Goal: Information Seeking & Learning: Learn about a topic

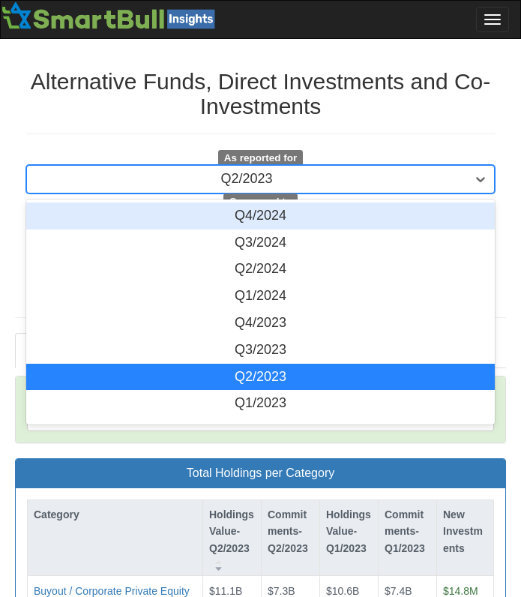
click at [310, 170] on div "Q2/2023" at bounding box center [246, 179] width 439 height 24
click at [309, 205] on div "Q4/2024" at bounding box center [260, 215] width 468 height 27
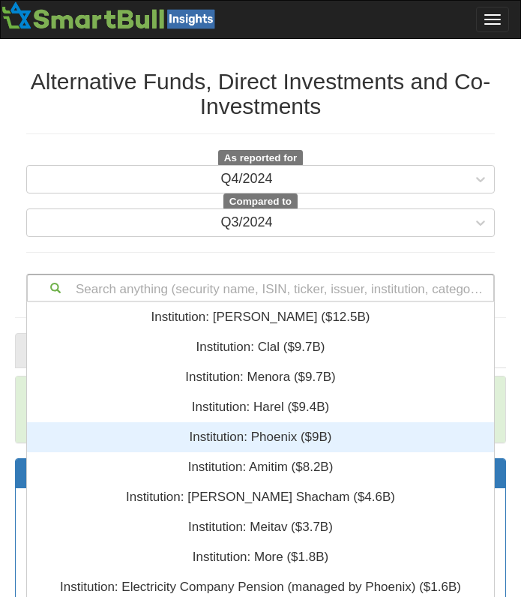
scroll to position [152, 0]
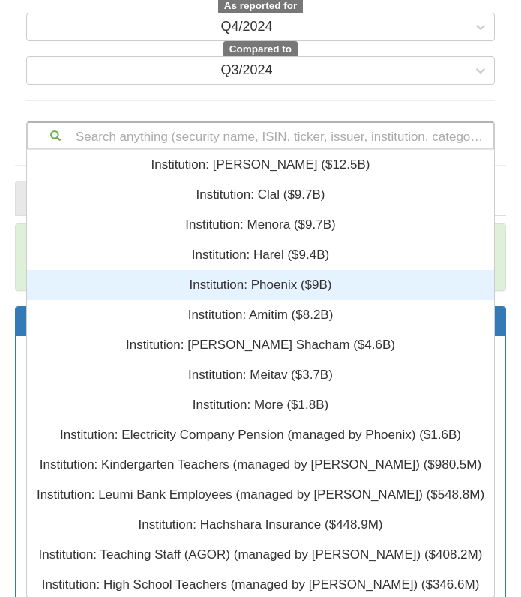
click at [292, 150] on div "Search anything (security name, ISIN, ticker, issuer, institution, category)...…" at bounding box center [260, 135] width 468 height 28
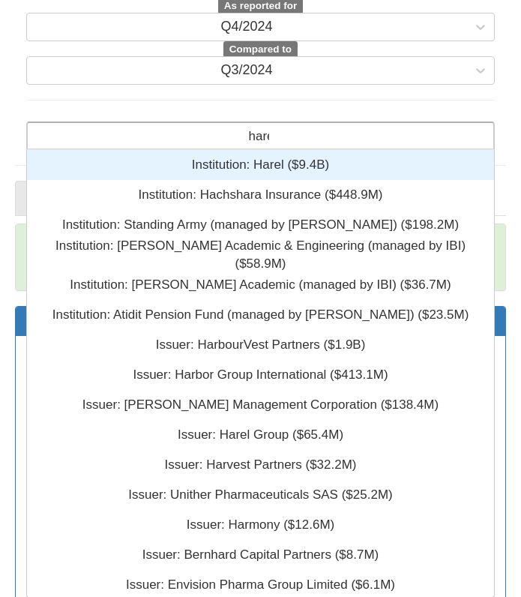
type input "harel"
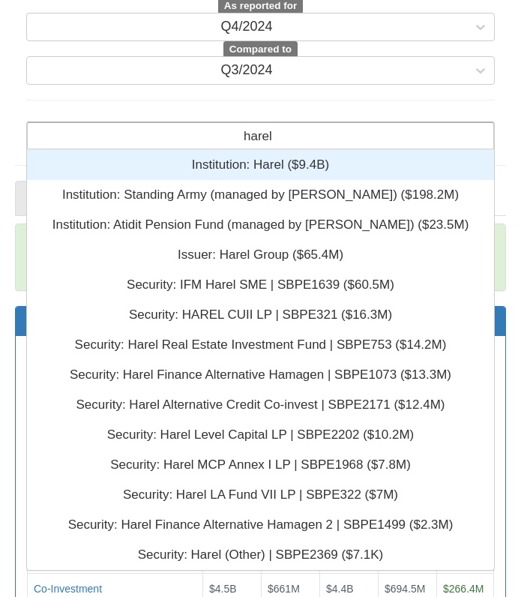
click at [369, 166] on div "Institution: ‎Harel ‎($9.4B)‏" at bounding box center [260, 165] width 467 height 30
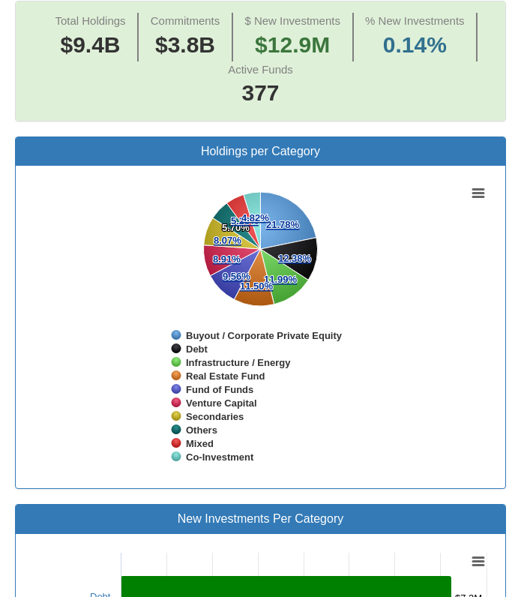
scroll to position [987, 0]
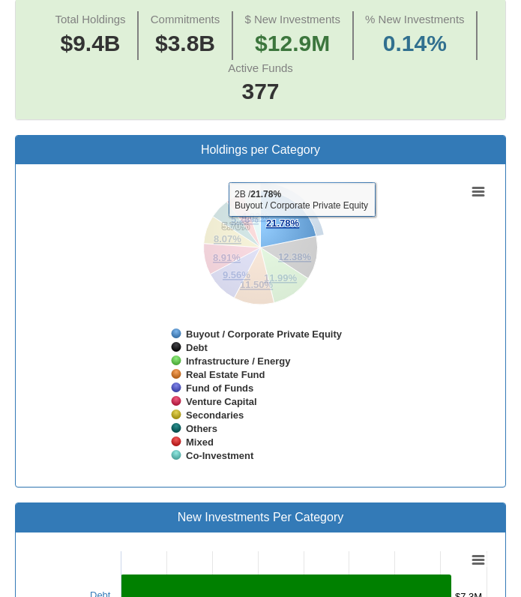
click at [301, 227] on icon at bounding box center [287, 218] width 55 height 57
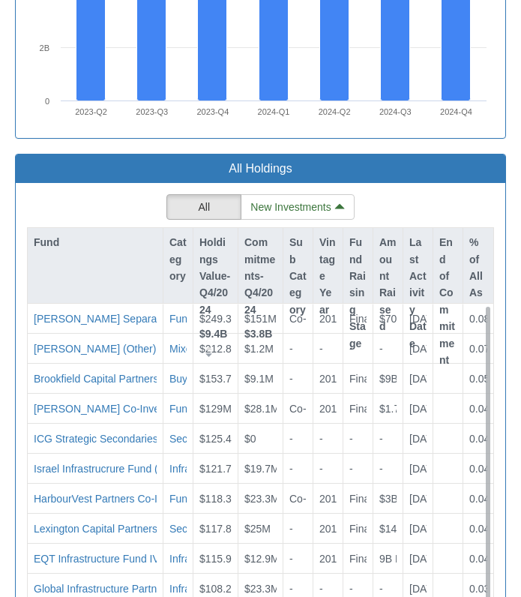
scroll to position [2265, 0]
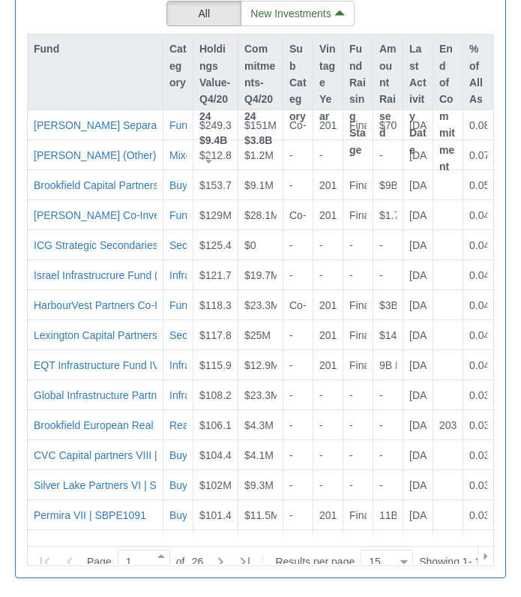
click at [251, 59] on p "Commitments-Q4/2024" at bounding box center [260, 82] width 32 height 84
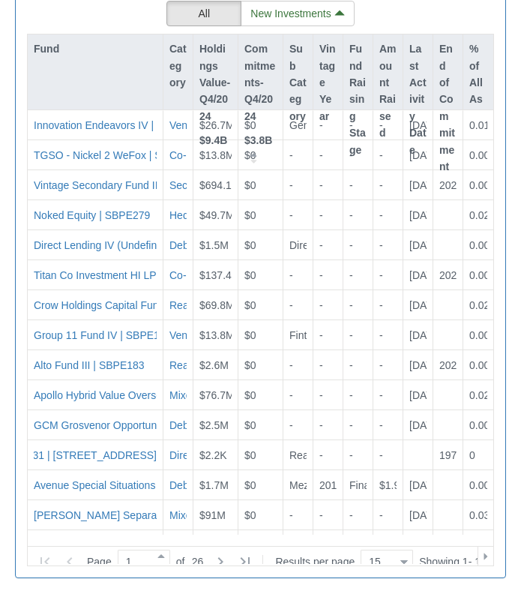
click at [251, 59] on p "Commitments-Q4/2024" at bounding box center [260, 82] width 32 height 84
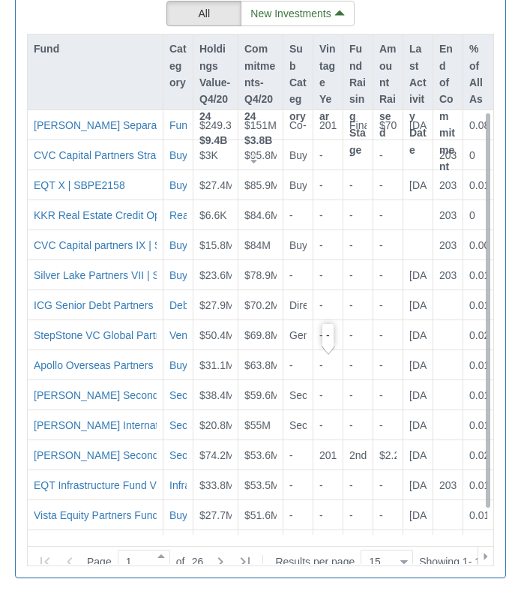
scroll to position [25, 0]
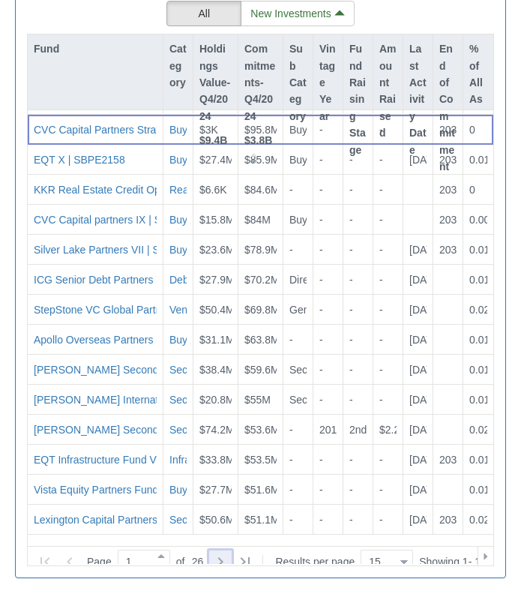
click at [224, 552] on icon at bounding box center [220, 561] width 18 height 18
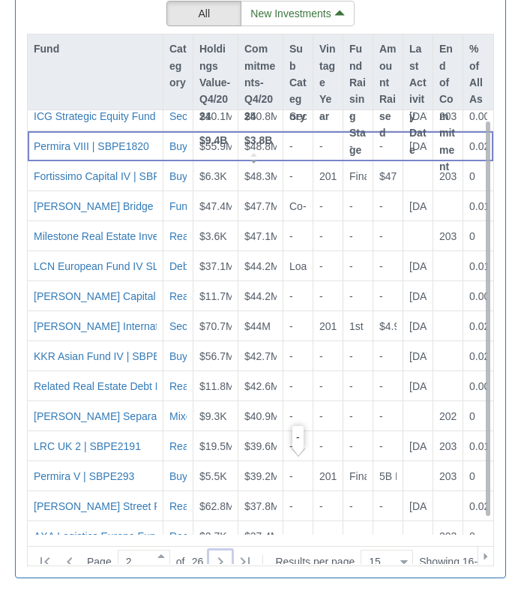
scroll to position [0, 0]
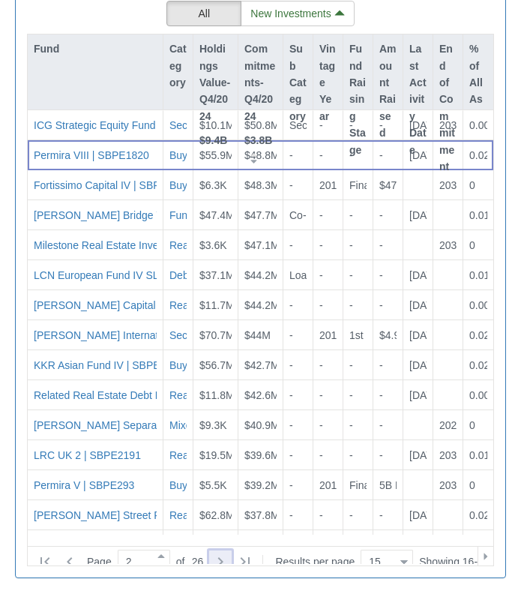
click at [216, 552] on icon at bounding box center [220, 561] width 18 height 18
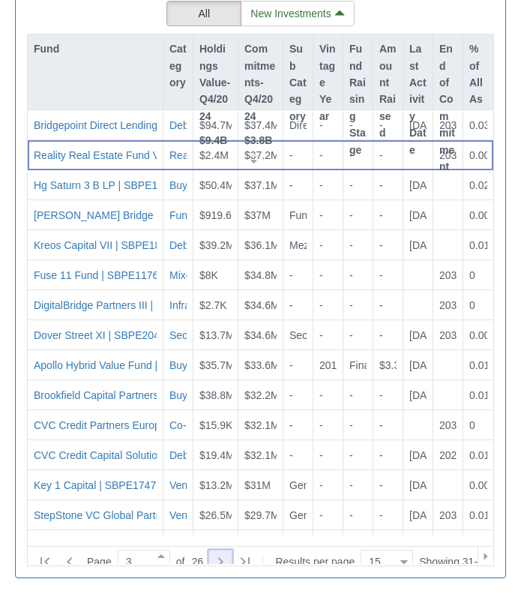
click at [216, 552] on icon at bounding box center [220, 561] width 18 height 18
type input "4"
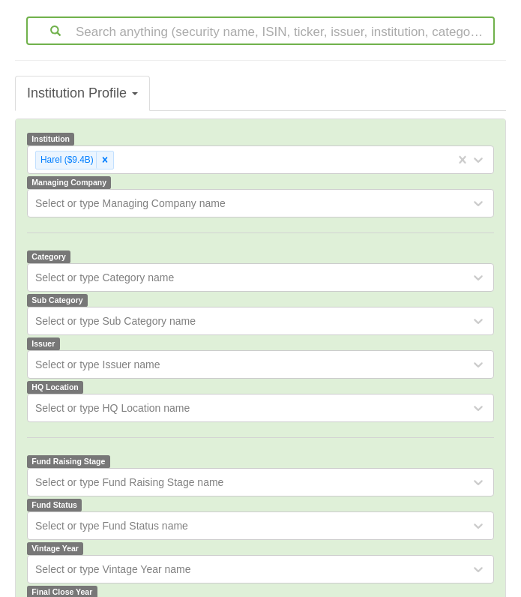
scroll to position [275, 0]
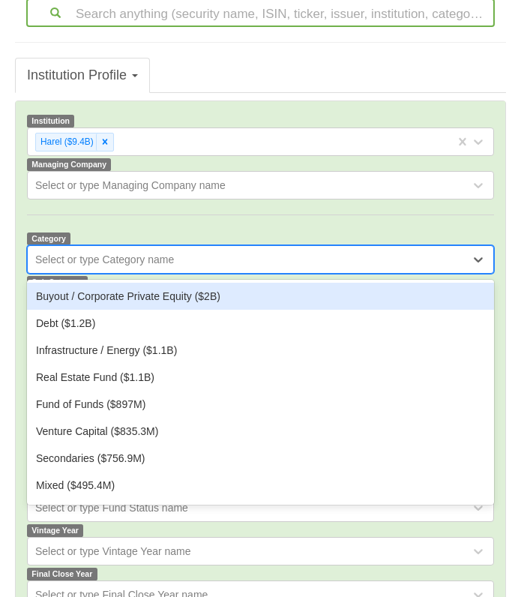
click at [204, 273] on div "Select or type Category name" at bounding box center [260, 259] width 467 height 28
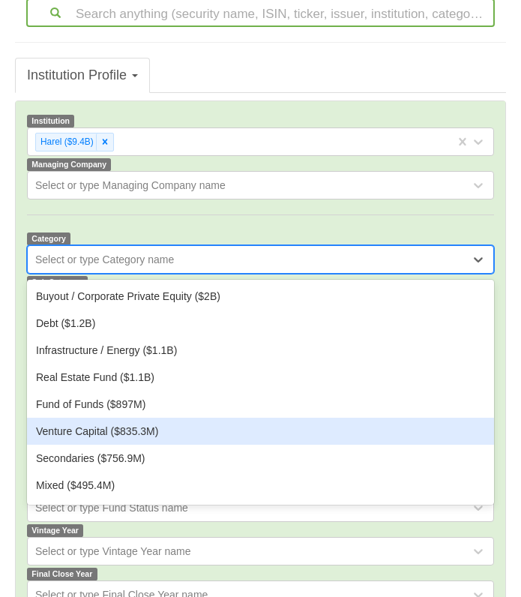
click at [165, 431] on div "Venture Capital ($835.3M)" at bounding box center [260, 430] width 467 height 27
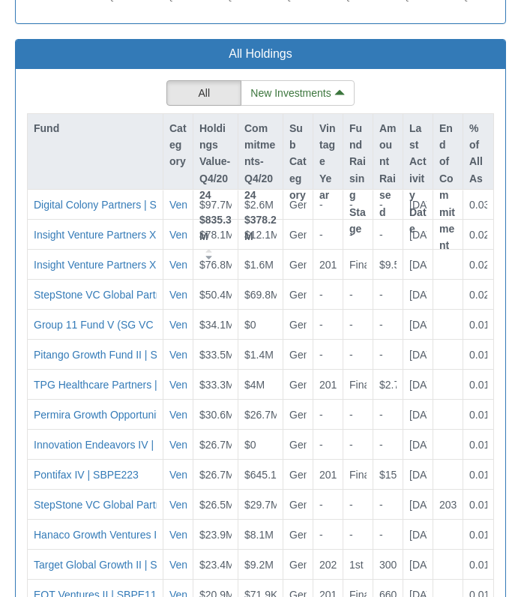
click at [79, 160] on div "Fund" at bounding box center [95, 151] width 135 height 75
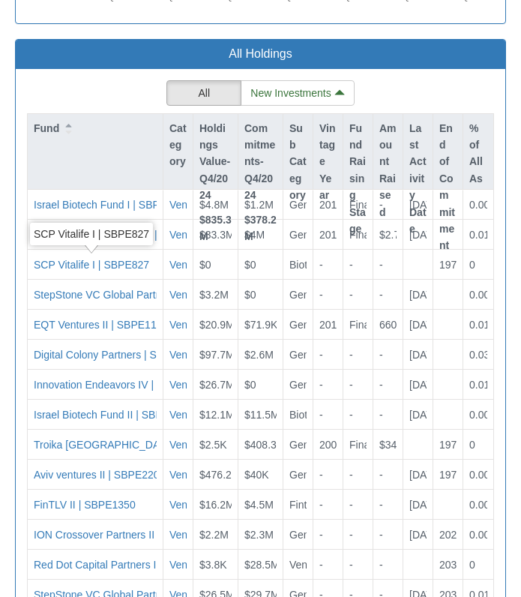
click at [97, 139] on div "Fund" at bounding box center [95, 128] width 135 height 28
click at [90, 151] on div "Fund" at bounding box center [95, 151] width 135 height 75
click at [199, 141] on div "Holdings Value-Q4/2024 $835.3M" at bounding box center [215, 191] width 44 height 154
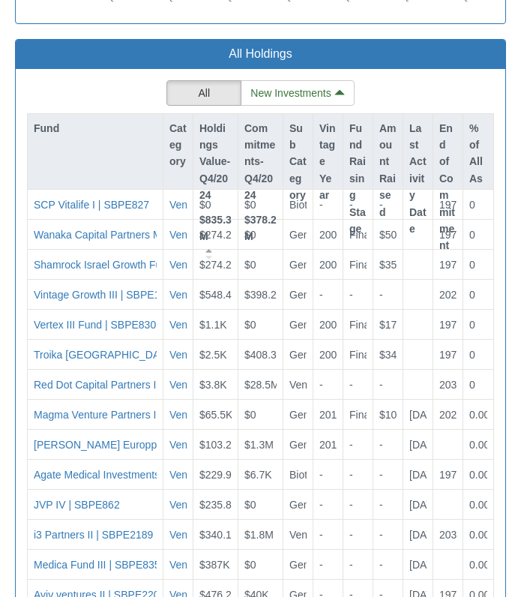
click at [111, 142] on div "Fund" at bounding box center [95, 128] width 135 height 28
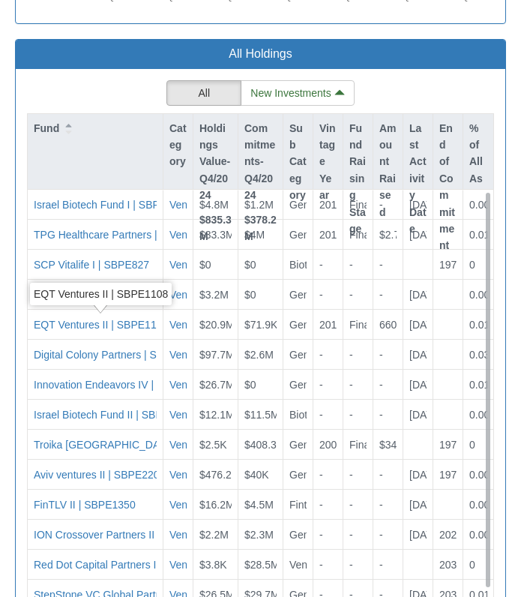
scroll to position [25, 0]
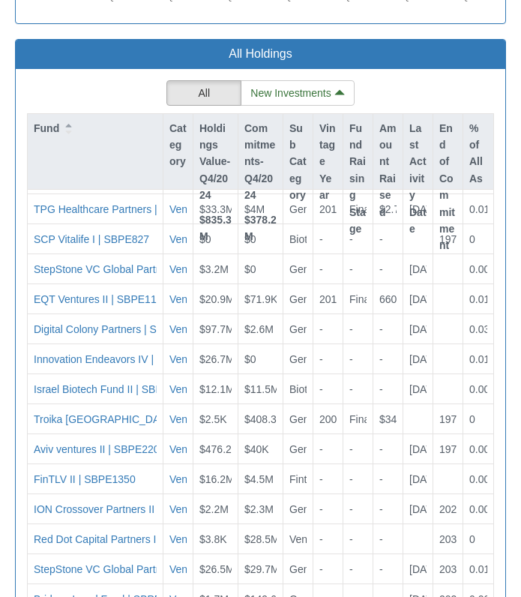
click at [269, 160] on p "Commitments-Q4/2024" at bounding box center [260, 162] width 32 height 84
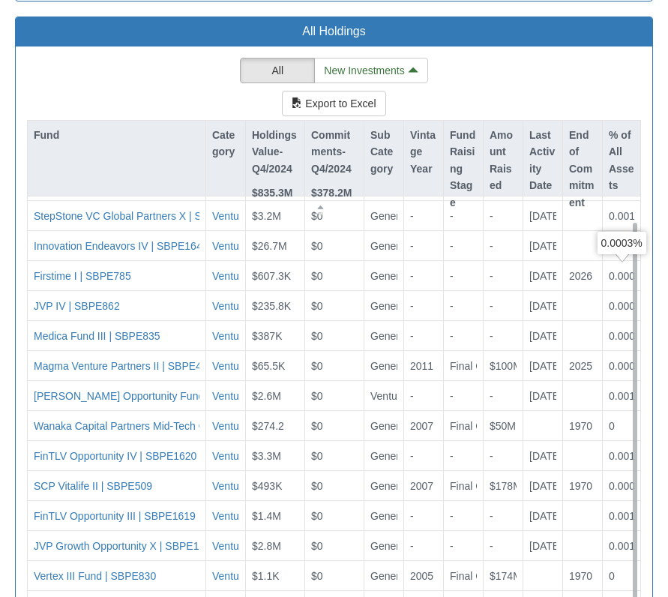
scroll to position [2010, 0]
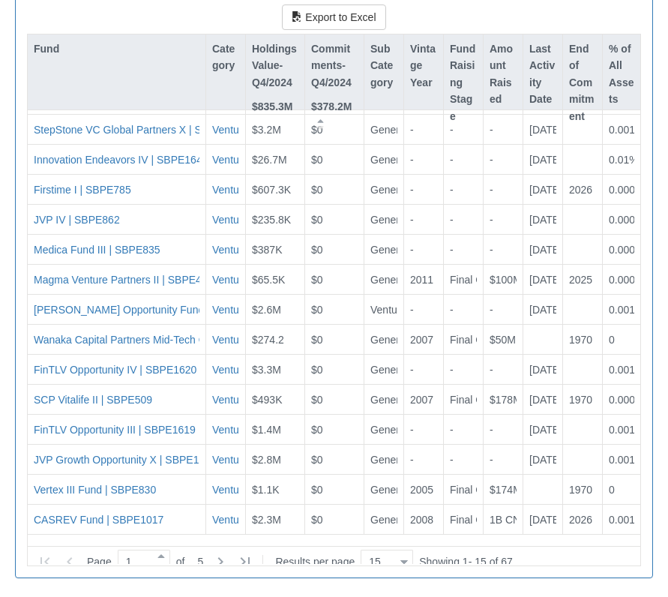
click at [393, 552] on div "15 15" at bounding box center [380, 562] width 39 height 21
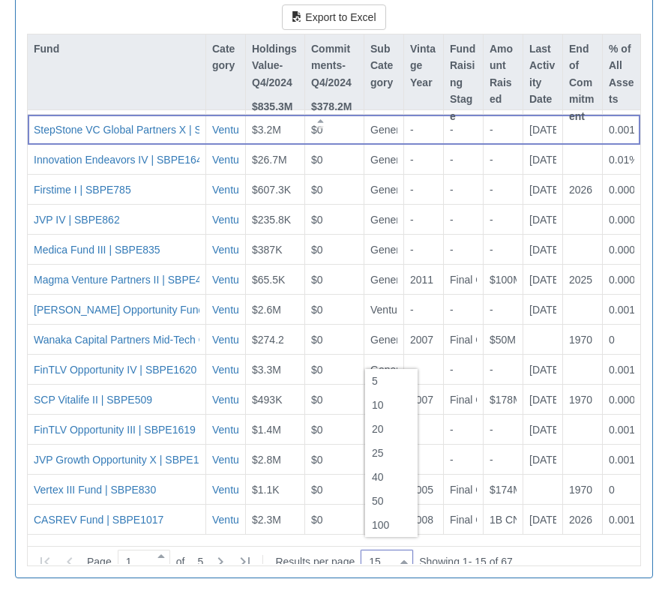
click at [406, 524] on div "100" at bounding box center [391, 525] width 52 height 24
type input "100"
click at [334, 77] on p "Commitments-Q4/2024" at bounding box center [334, 65] width 46 height 50
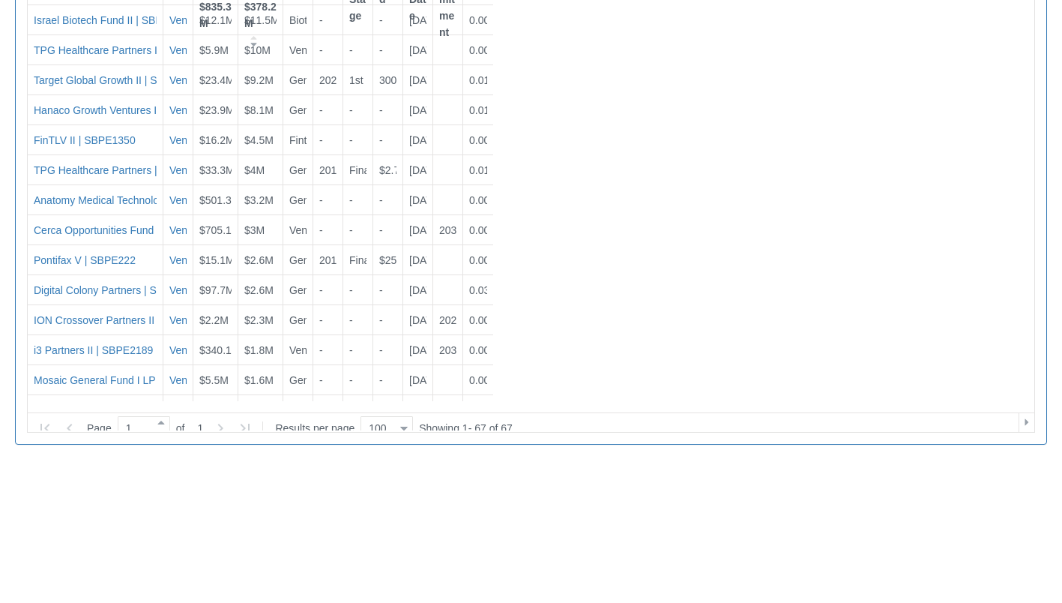
scroll to position [31, 1004]
